Goal: Task Accomplishment & Management: Manage account settings

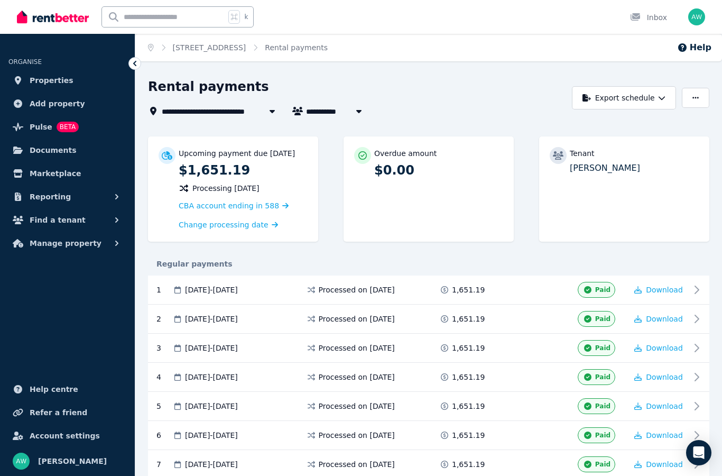
click at [48, 24] on img at bounding box center [53, 17] width 72 height 16
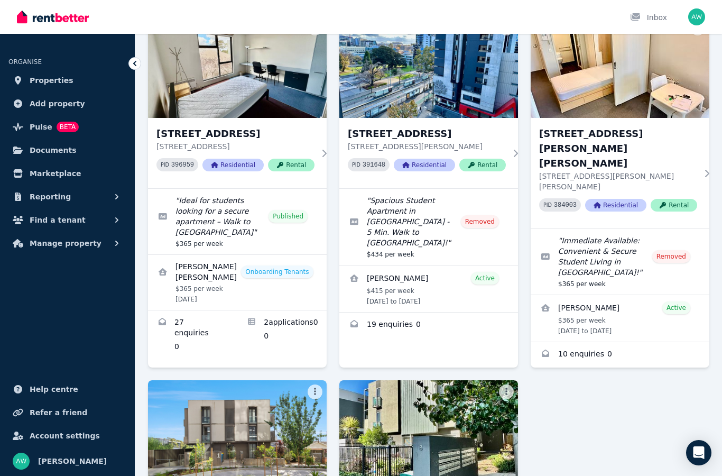
scroll to position [182, 0]
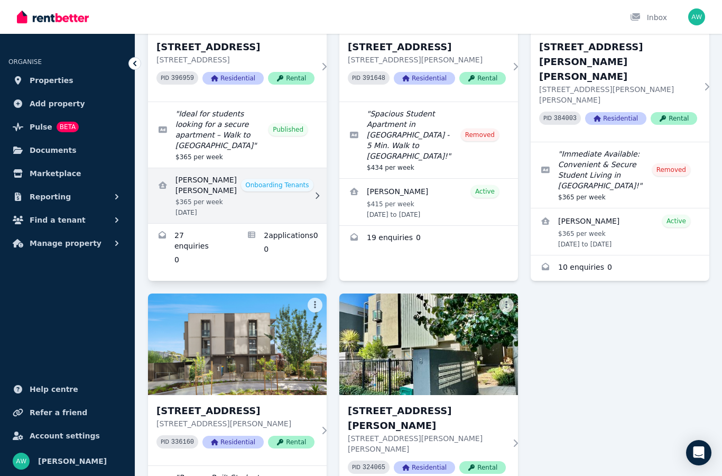
click at [203, 199] on link "View details for Gowtham Sriram Selvakumar" at bounding box center [237, 195] width 179 height 55
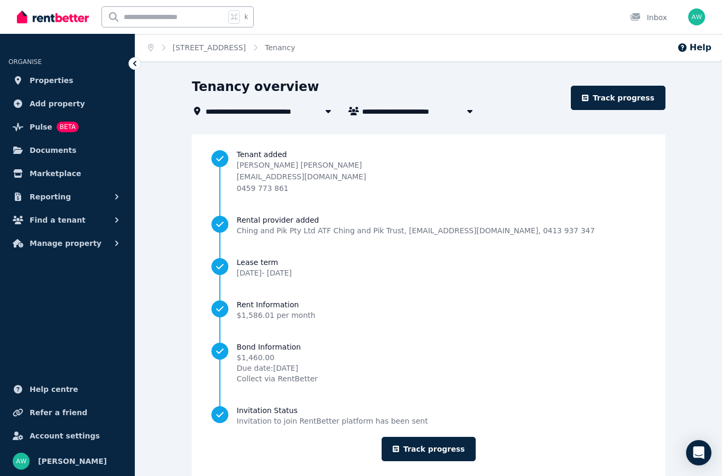
scroll to position [19, 0]
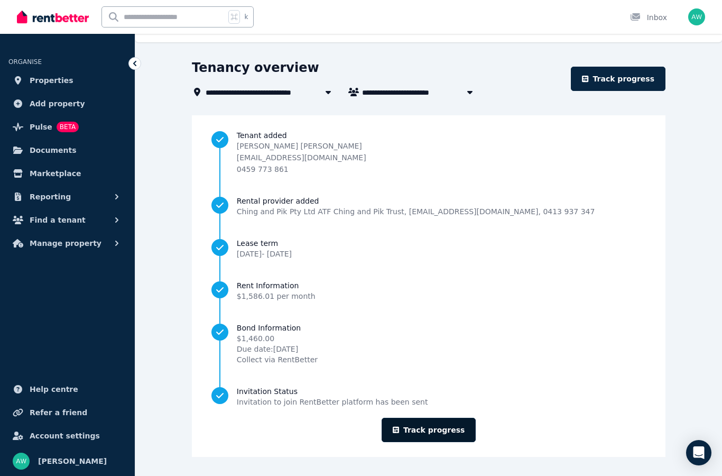
click at [418, 431] on link "Track progress" at bounding box center [429, 430] width 95 height 24
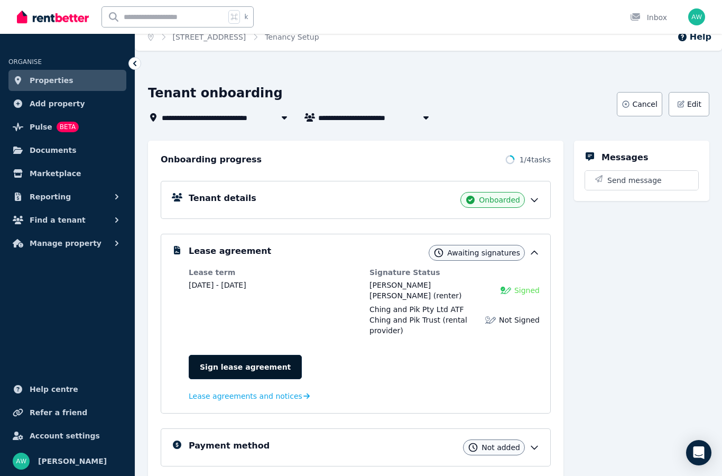
click at [226, 355] on link "Sign lease agreement" at bounding box center [245, 367] width 113 height 24
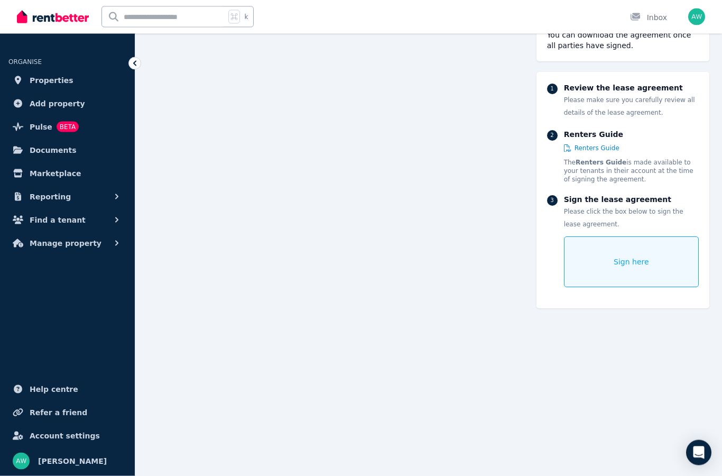
scroll to position [3896, 0]
click at [630, 283] on div "Sign here" at bounding box center [631, 261] width 135 height 51
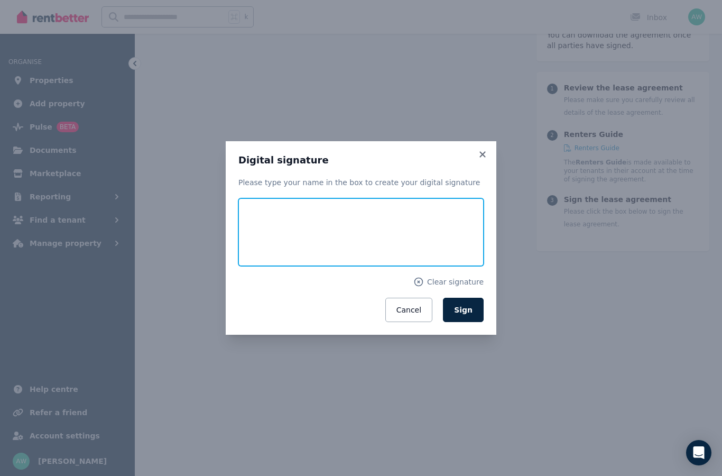
click at [378, 241] on input "text" at bounding box center [361, 232] width 245 height 68
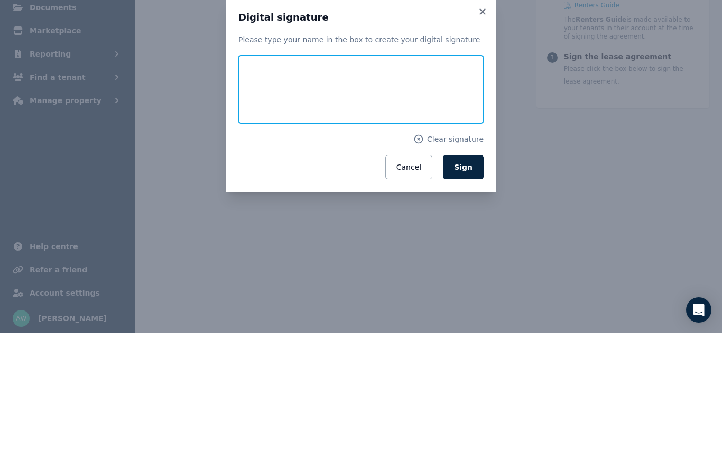
scroll to position [3971, 0]
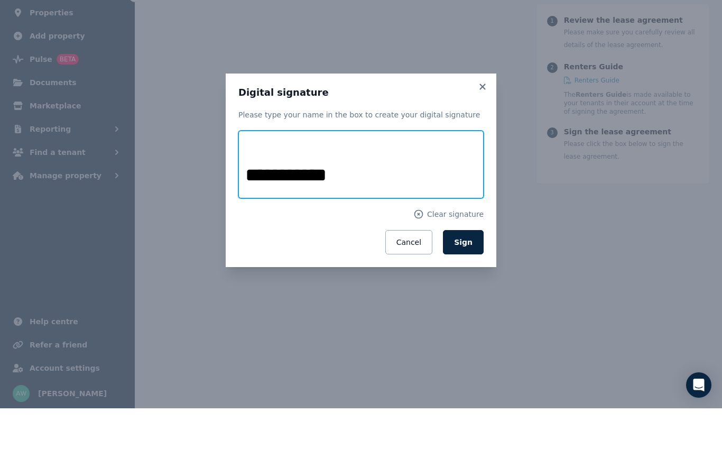
type input "**********"
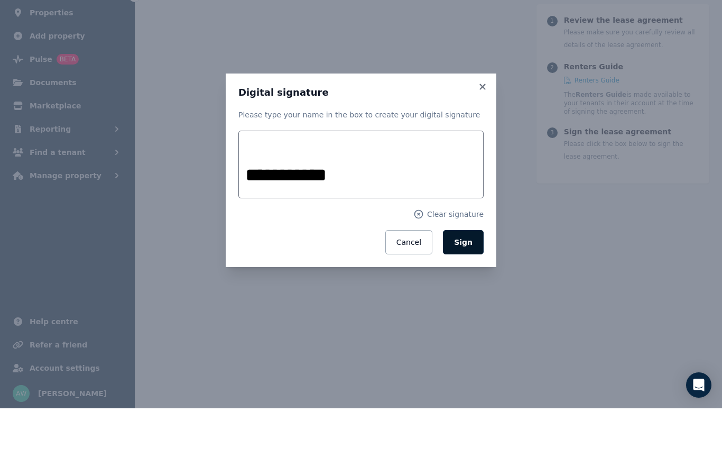
click at [469, 306] on span "Sign" at bounding box center [463, 310] width 19 height 8
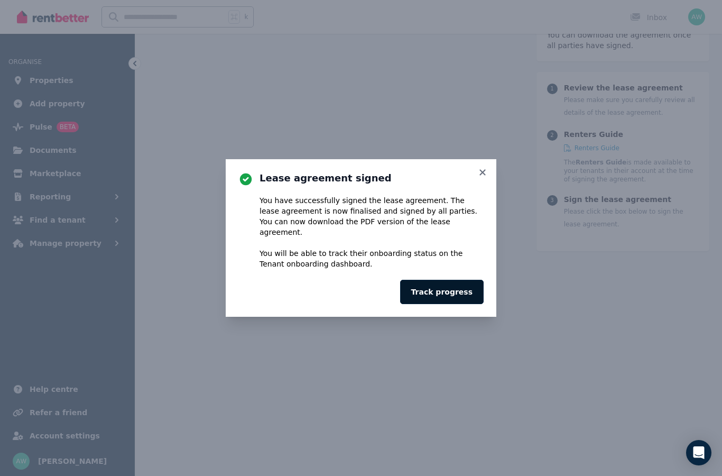
click at [461, 289] on button "Track progress" at bounding box center [442, 292] width 84 height 24
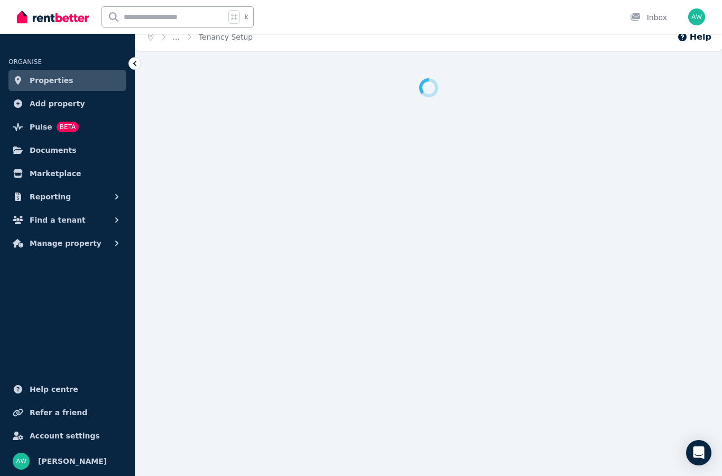
scroll to position [11, 0]
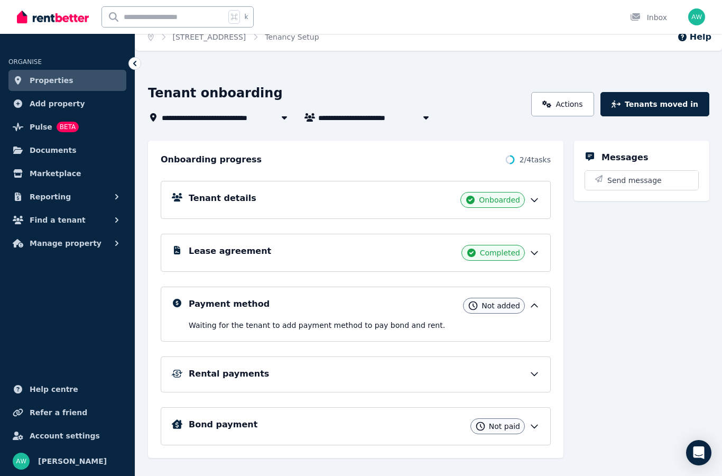
click at [535, 255] on icon at bounding box center [535, 253] width 6 height 3
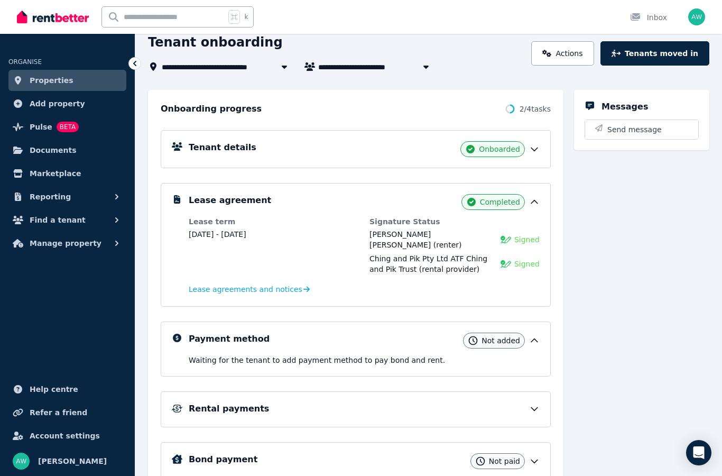
scroll to position [0, 0]
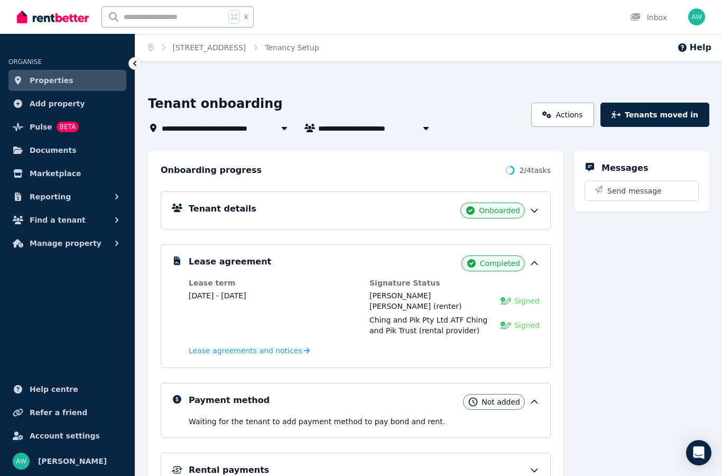
click at [538, 465] on icon at bounding box center [534, 470] width 11 height 11
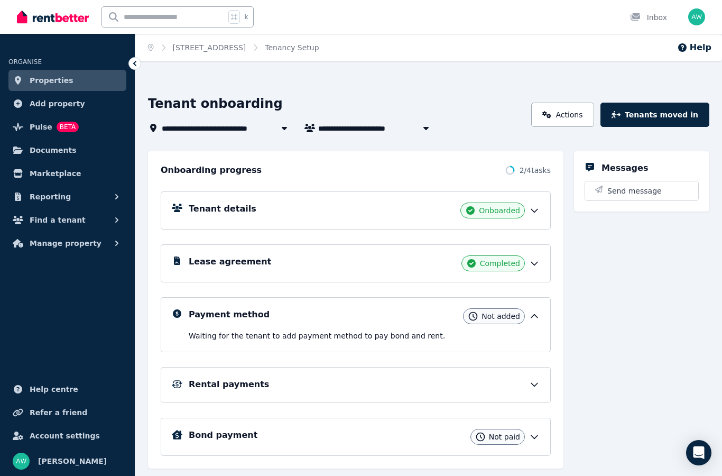
scroll to position [29, 0]
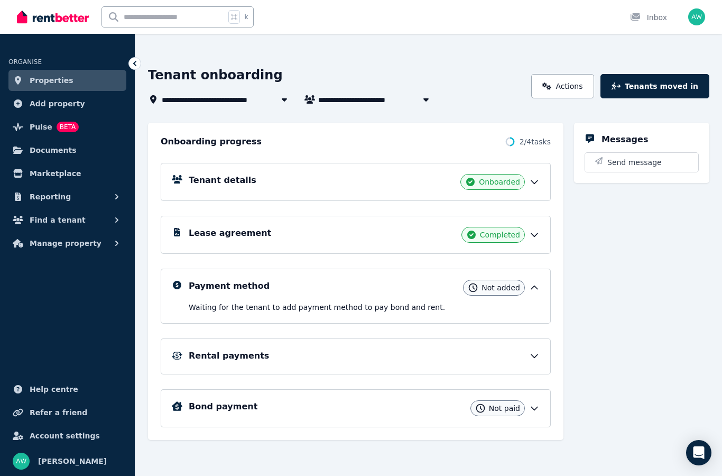
click at [409, 101] on span "Gowtham Sriram Selvakumar" at bounding box center [390, 99] width 144 height 13
type input "**********"
click at [250, 105] on span "203/60 Waverley Rd, Malvern East" at bounding box center [206, 99] width 88 height 13
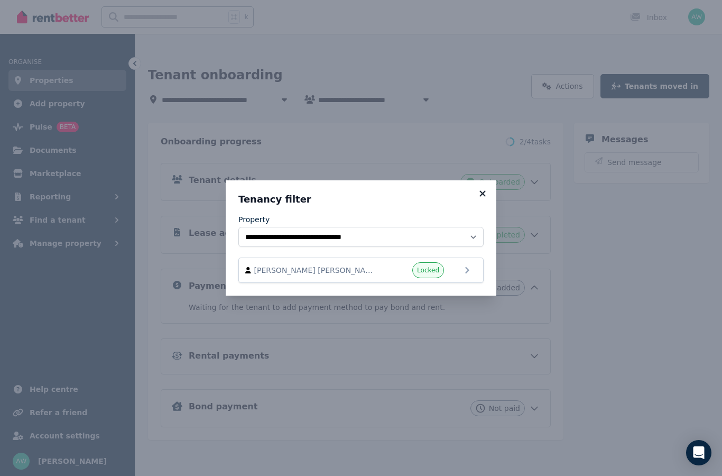
click at [487, 194] on icon at bounding box center [483, 194] width 11 height 10
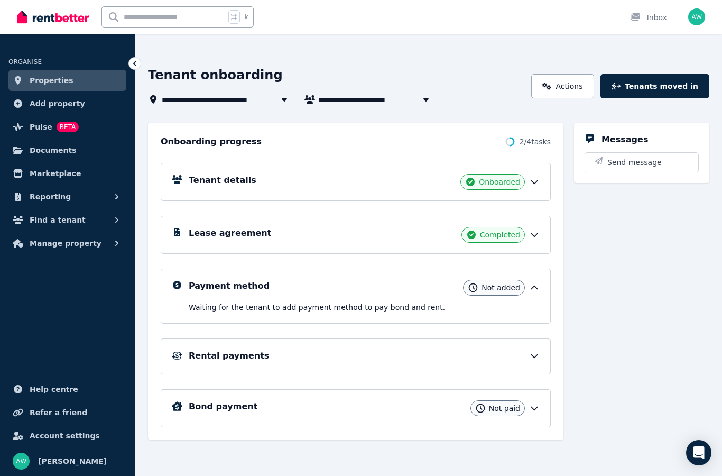
click at [62, 17] on img at bounding box center [53, 17] width 72 height 16
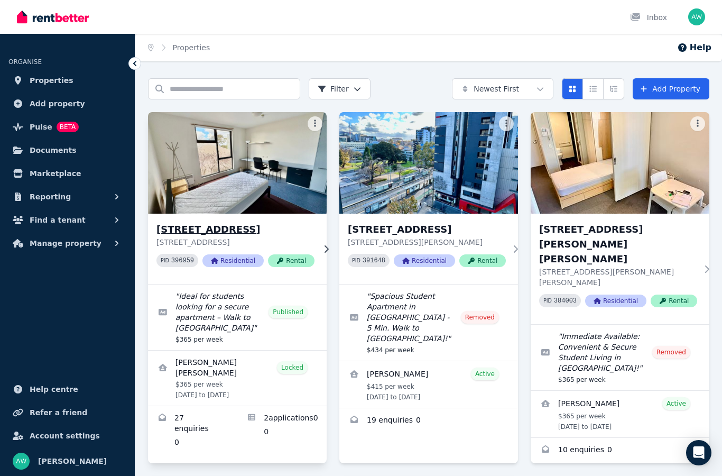
click at [287, 235] on h3 "[STREET_ADDRESS]" at bounding box center [236, 229] width 158 height 15
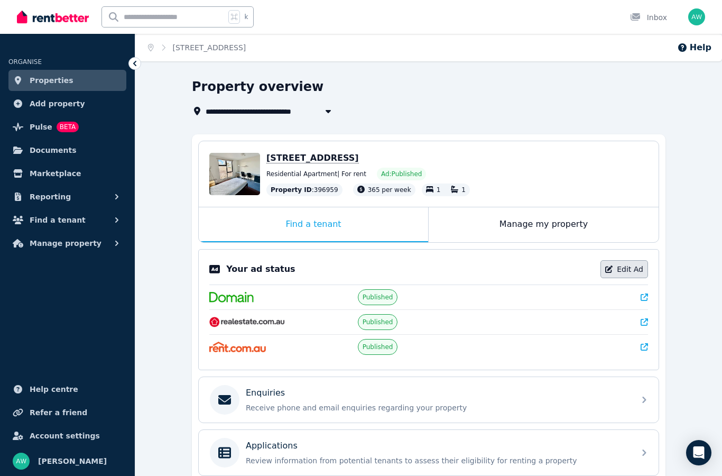
click at [622, 278] on link "Edit Ad" at bounding box center [625, 269] width 48 height 18
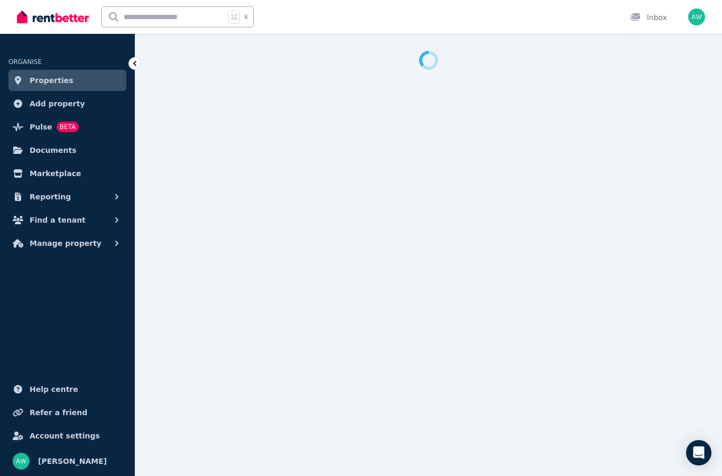
select select "**********"
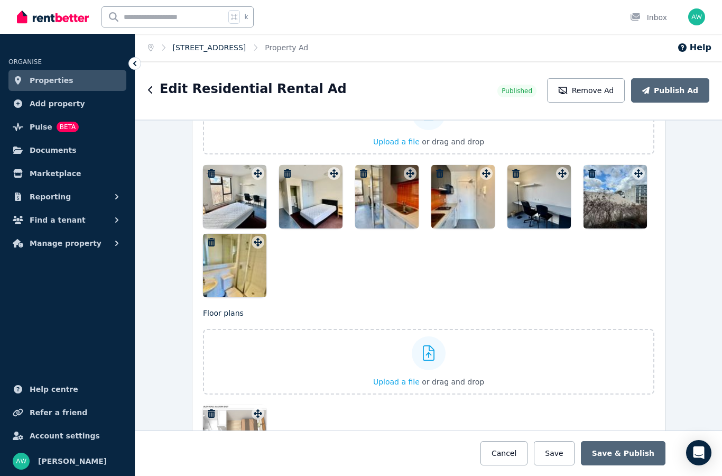
scroll to position [1334, 0]
click at [213, 48] on link "[STREET_ADDRESS]" at bounding box center [210, 47] width 74 height 8
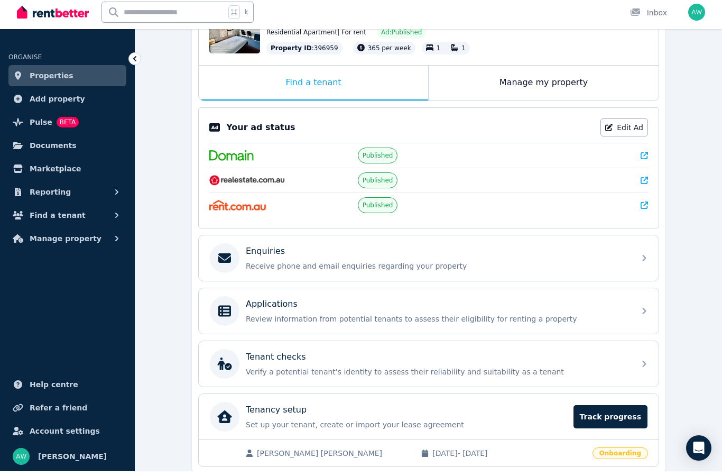
scroll to position [179, 0]
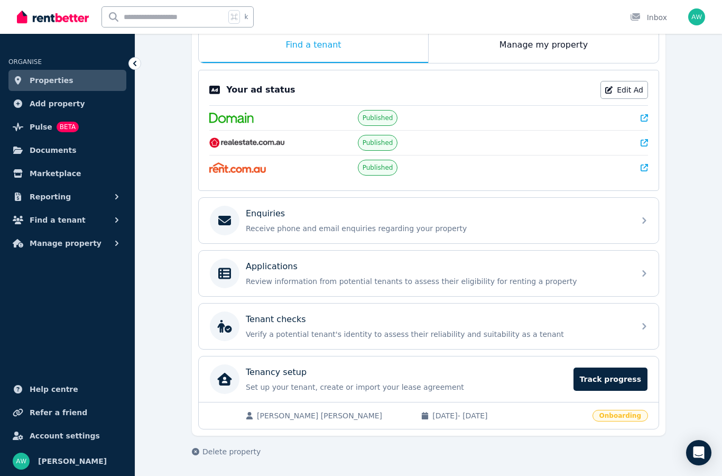
click at [88, 77] on link "Properties" at bounding box center [67, 80] width 118 height 21
